Goal: Task Accomplishment & Management: Manage account settings

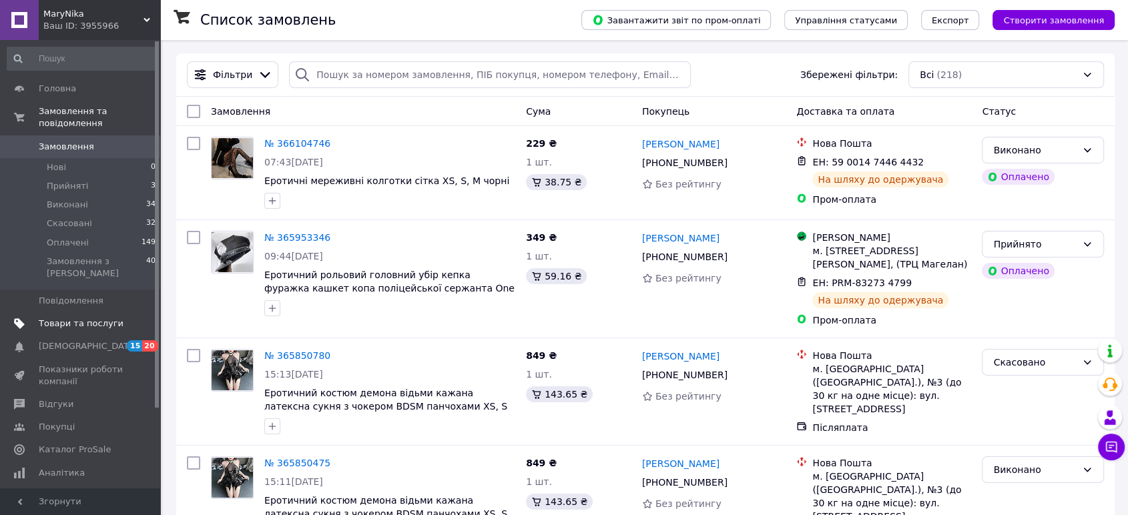
click at [85, 318] on span "Товари та послуги" at bounding box center [81, 324] width 85 height 12
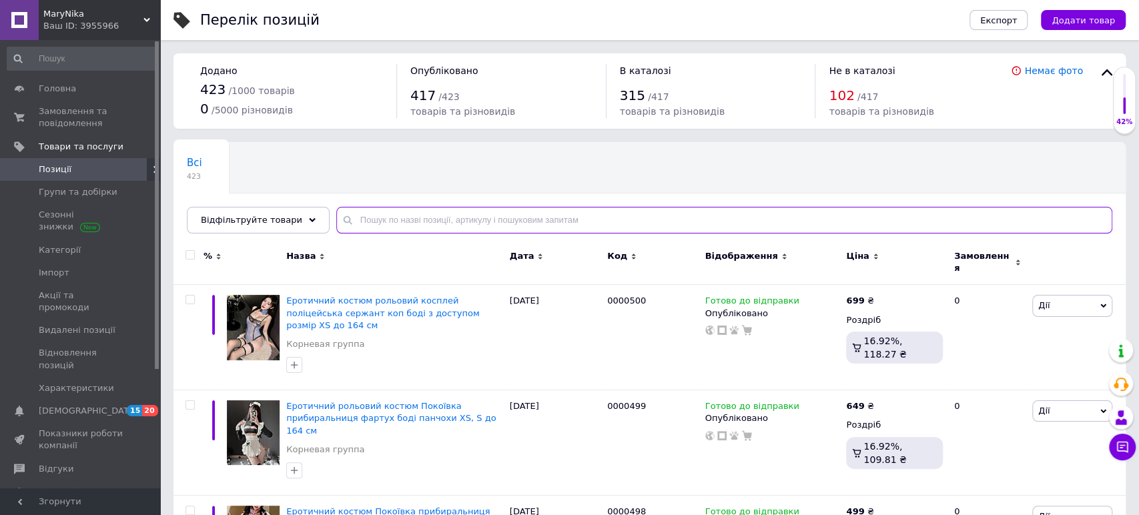
click at [404, 217] on input "text" at bounding box center [724, 220] width 776 height 27
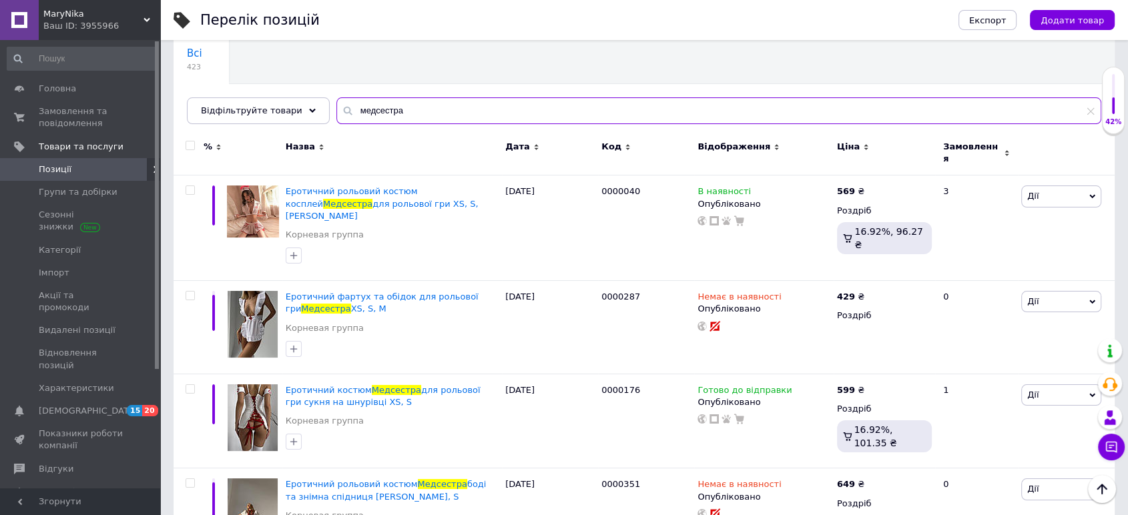
scroll to position [118, 0]
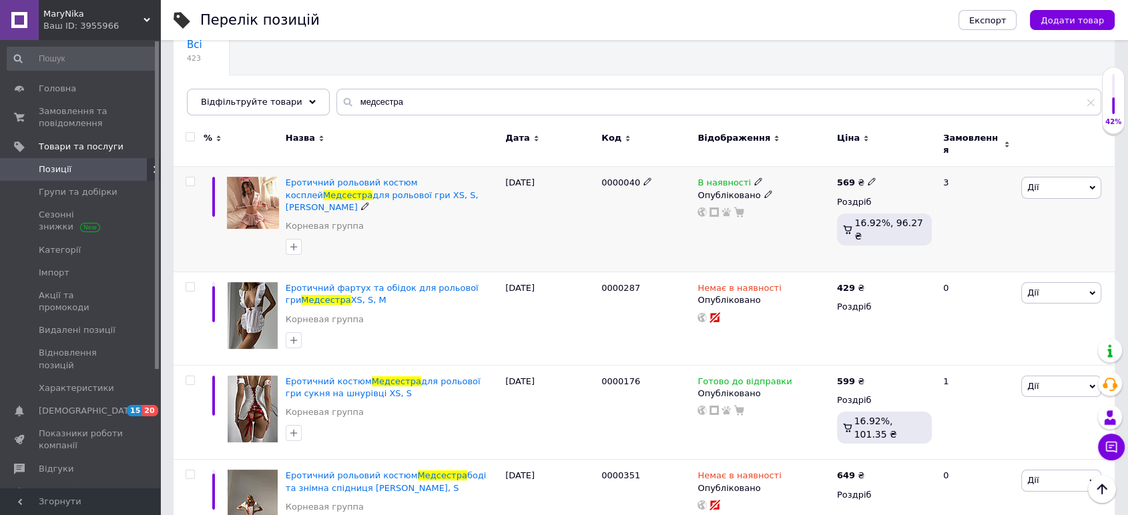
click at [754, 177] on icon at bounding box center [758, 181] width 8 height 8
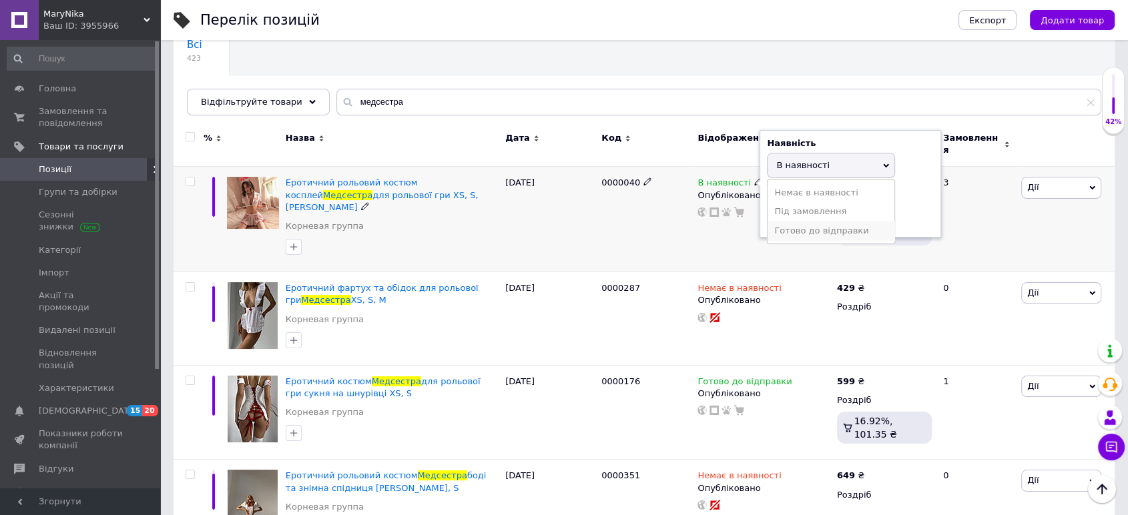
click at [782, 222] on li "Готово до відправки" at bounding box center [830, 231] width 127 height 19
click at [727, 228] on div "В наявності Наявність [PERSON_NAME] до відправки В наявності Немає в наявності …" at bounding box center [763, 219] width 139 height 105
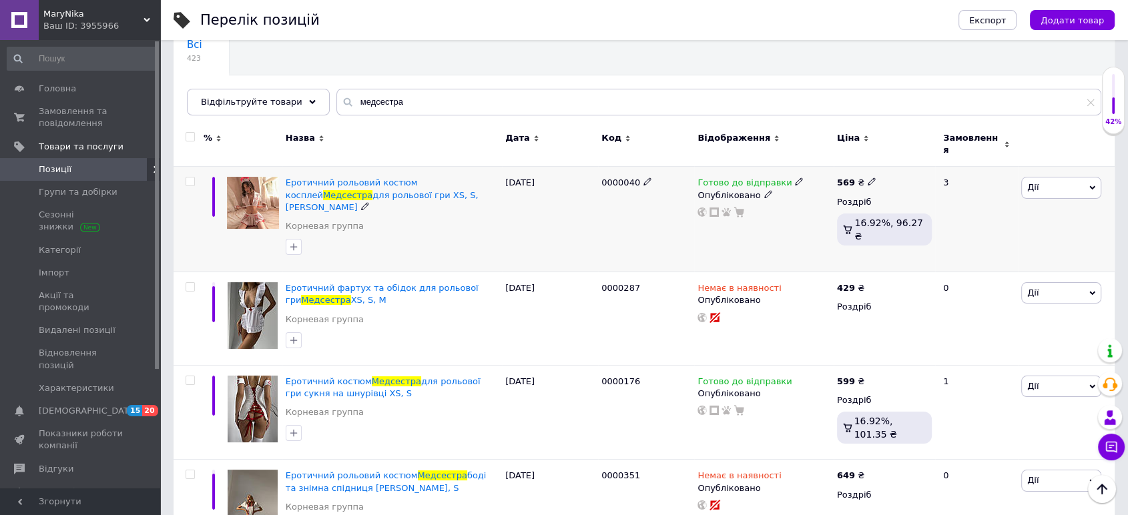
drag, startPoint x: 360, startPoint y: 168, endPoint x: 800, endPoint y: 212, distance: 442.6
click at [800, 212] on div "Готово до відправки Опубліковано" at bounding box center [763, 219] width 139 height 105
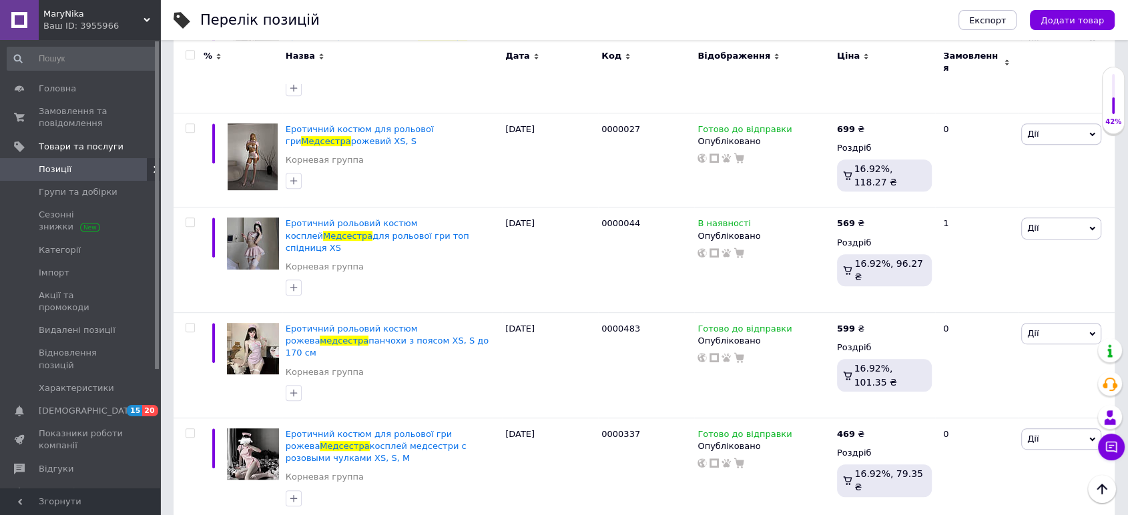
scroll to position [660, 0]
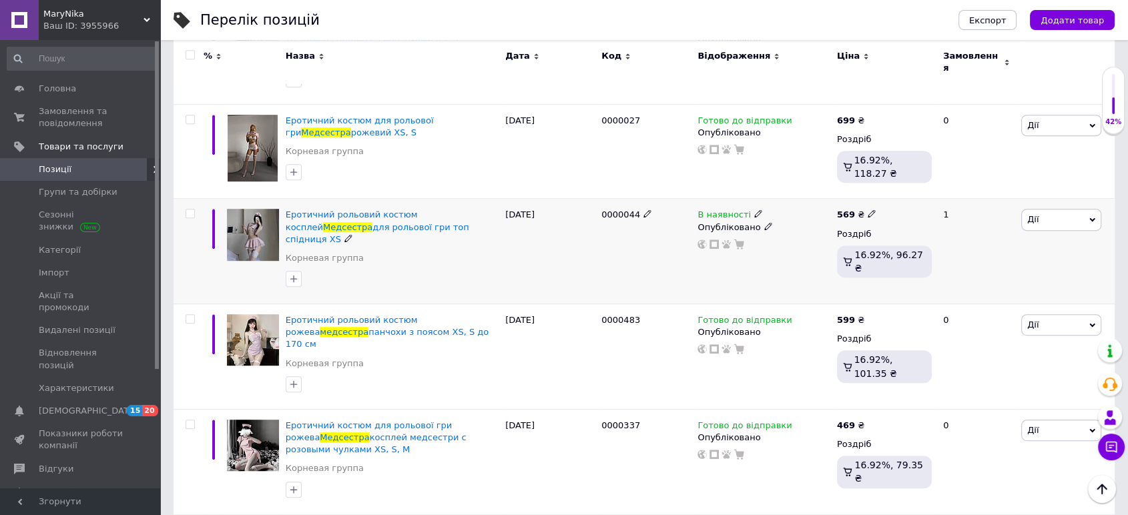
click at [754, 210] on icon at bounding box center [758, 214] width 8 height 8
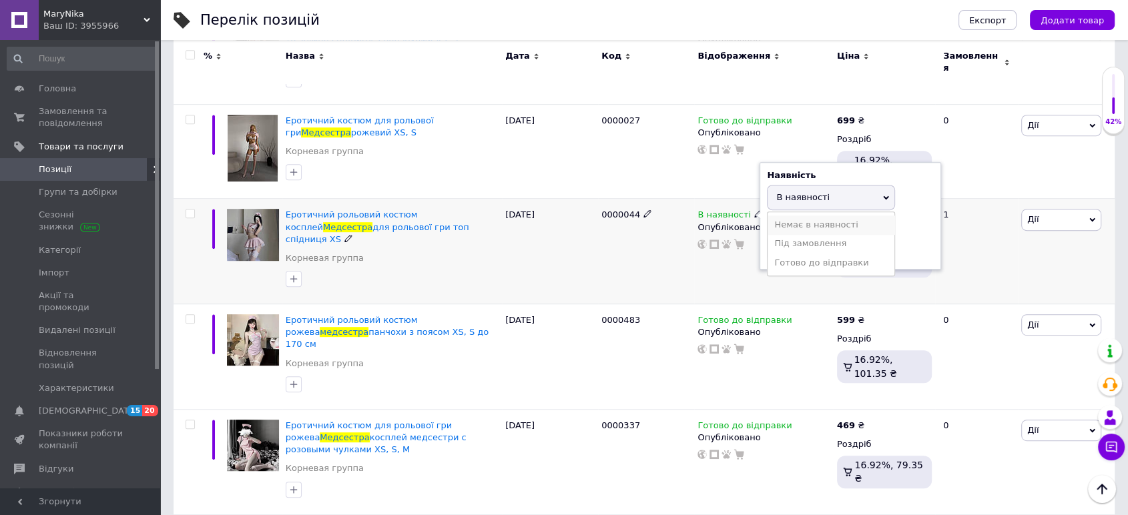
click at [801, 216] on li "Немає в наявності" at bounding box center [830, 225] width 127 height 19
click at [659, 230] on div "0000044" at bounding box center [646, 251] width 96 height 105
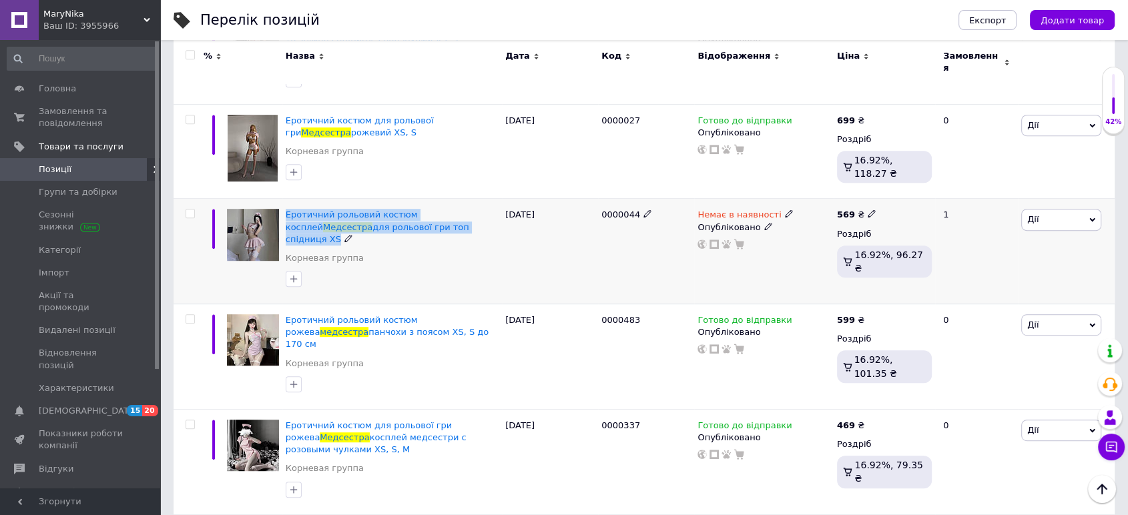
drag, startPoint x: 420, startPoint y: 209, endPoint x: 282, endPoint y: 191, distance: 139.3
click at [282, 199] on div "Еротичний рольовий костюм косплей Медсестра для рольової гри топ спідниця XS Ко…" at bounding box center [392, 251] width 220 height 105
copy div "Еротичний рольовий костюм косплей Медсестра для рольової гри топ спідниця XS"
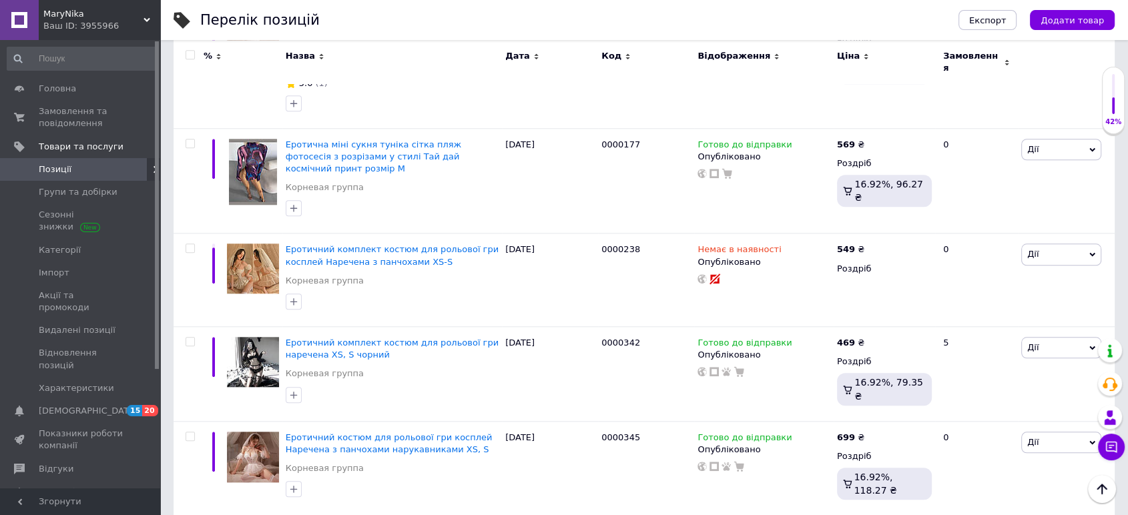
scroll to position [1317, 0]
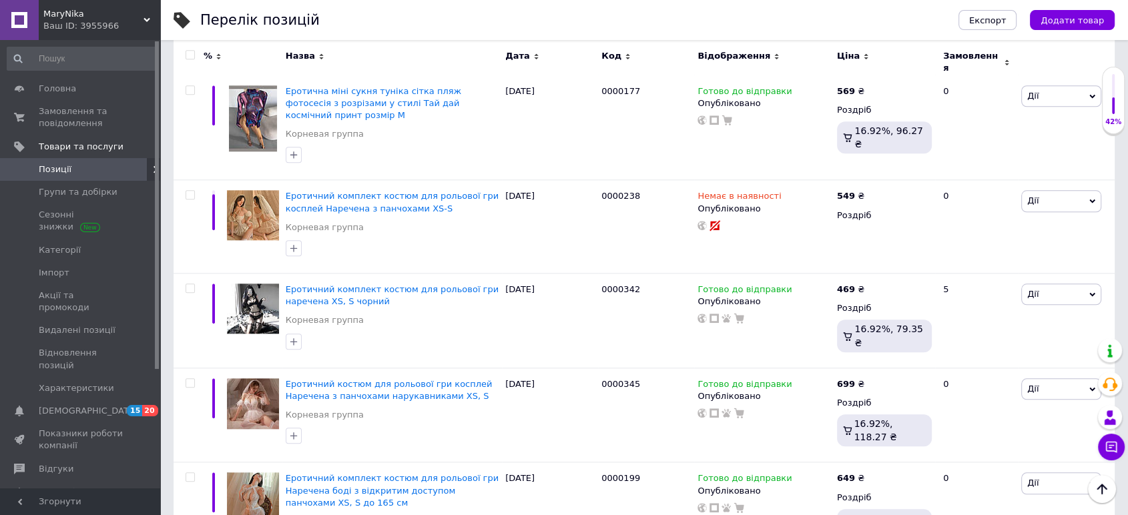
click at [129, 173] on span at bounding box center [141, 169] width 37 height 12
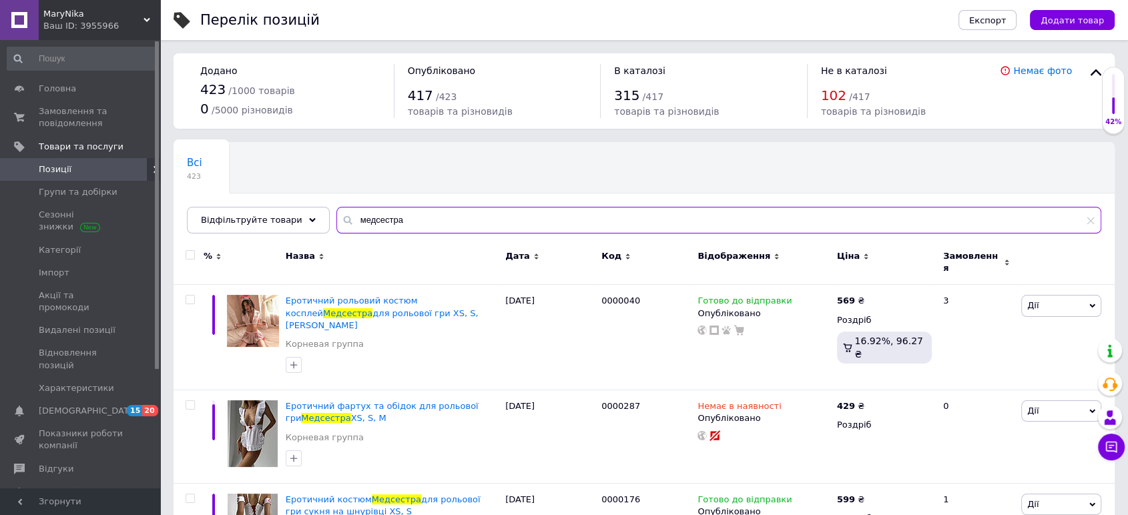
click at [412, 226] on input "медсестра" at bounding box center [718, 220] width 765 height 27
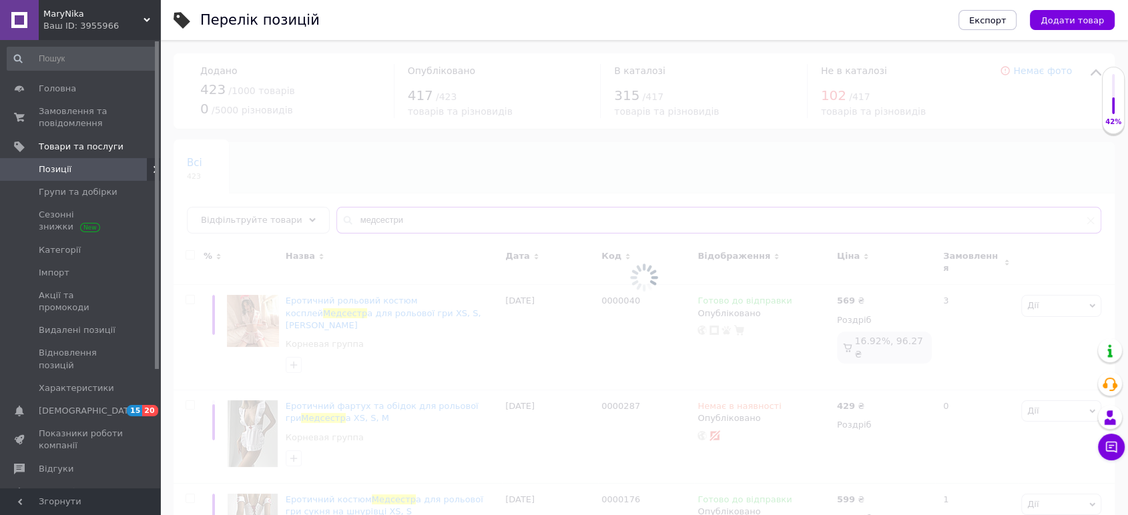
type input "медсестри"
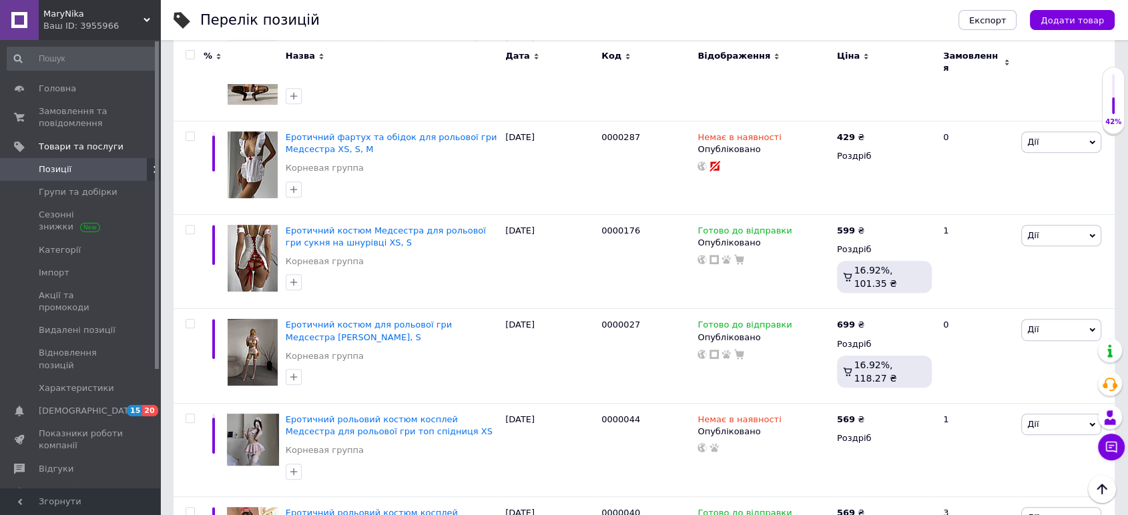
scroll to position [624, 0]
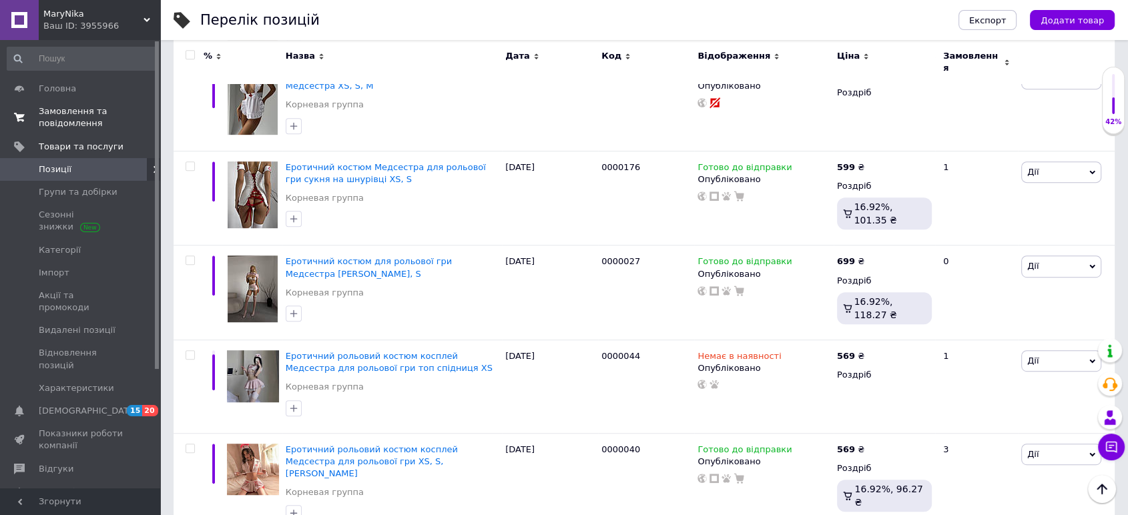
click at [75, 127] on span "Замовлення та повідомлення" at bounding box center [81, 117] width 85 height 24
